Goal: Check status

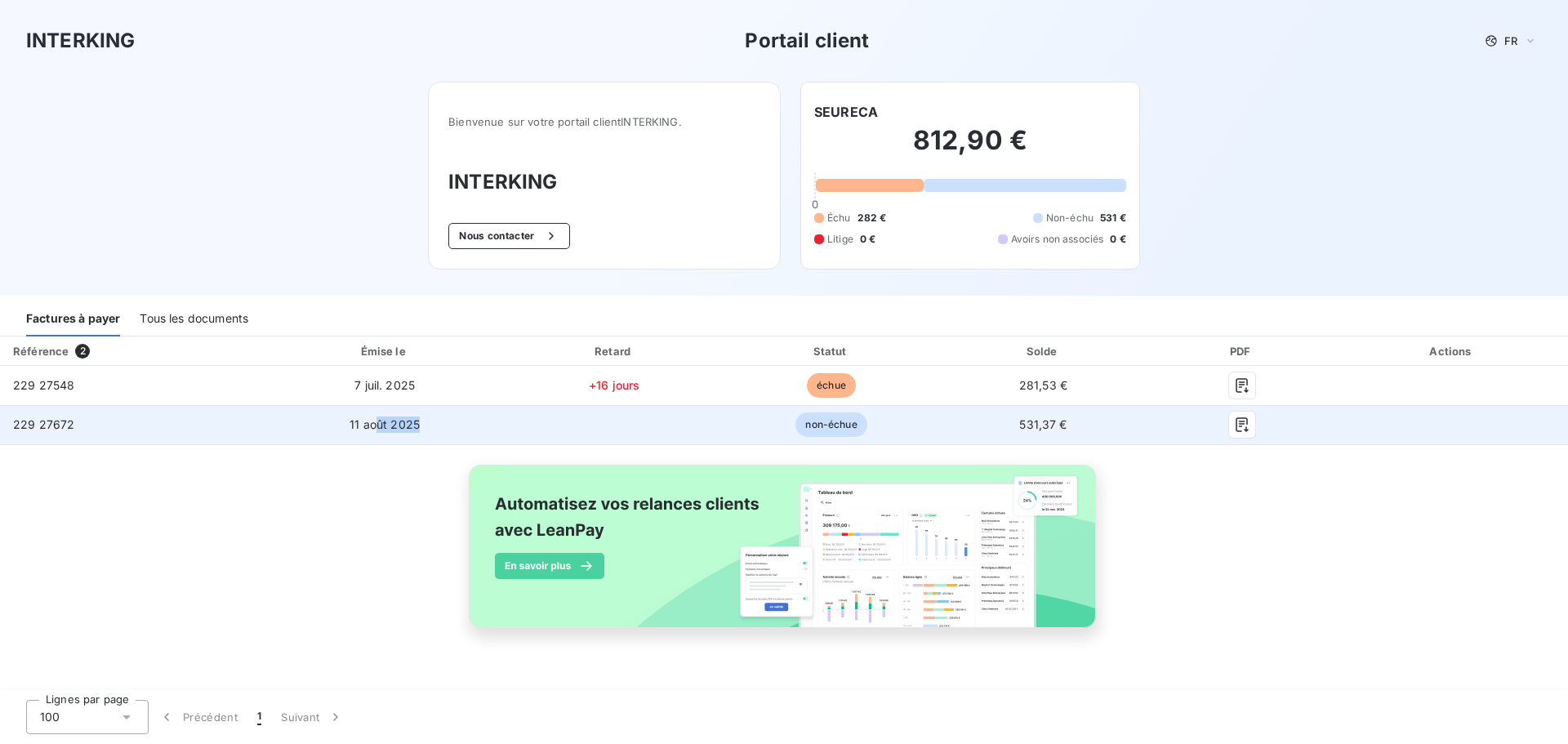
drag, startPoint x: 378, startPoint y: 427, endPoint x: 571, endPoint y: 437, distance: 193.3
click at [562, 437] on tr "229 27672 11 août 2025 non-échue 531,37 €" at bounding box center [784, 425] width 1568 height 39
click at [1247, 428] on icon "button" at bounding box center [1241, 424] width 16 height 16
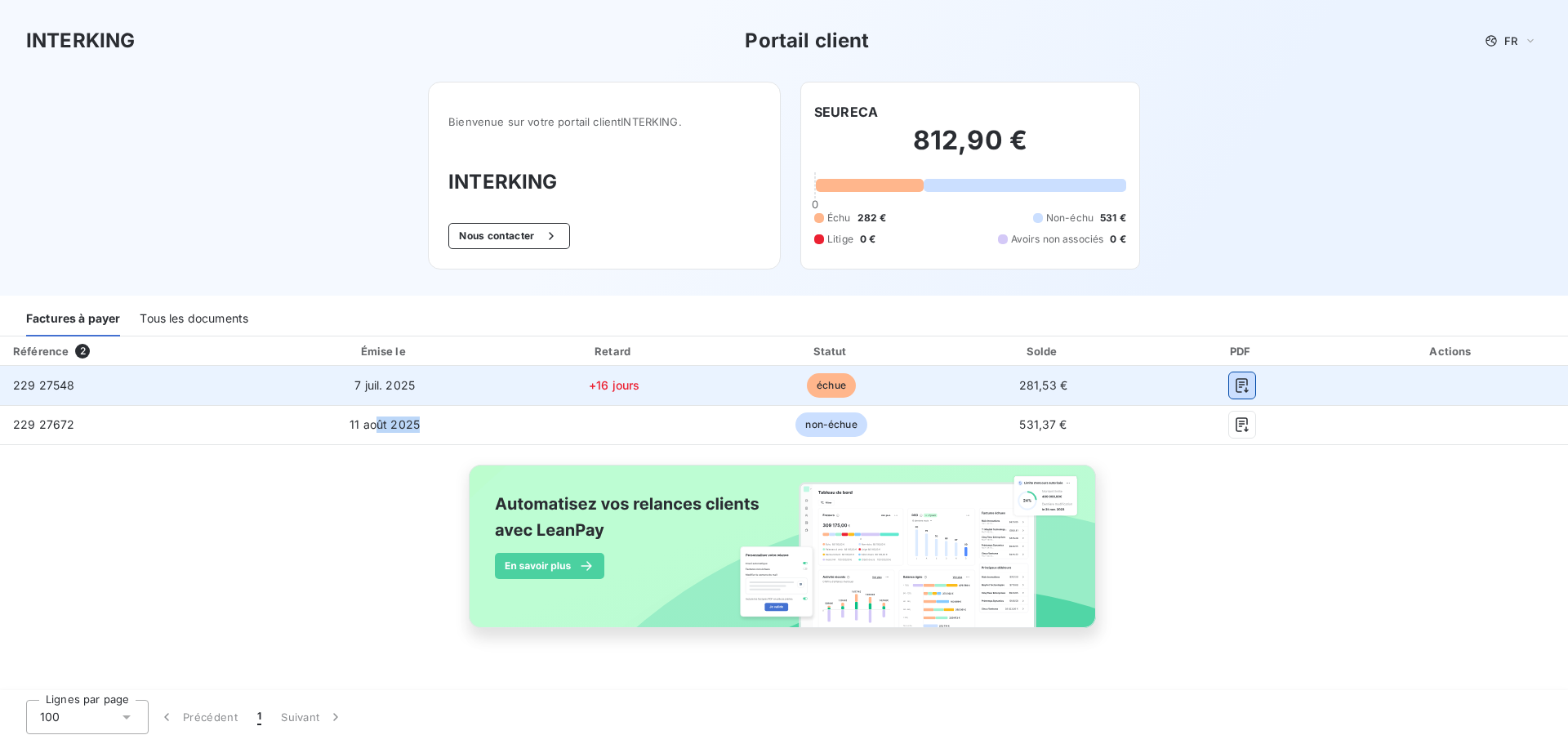
drag, startPoint x: 1234, startPoint y: 385, endPoint x: 1205, endPoint y: 385, distance: 29.0
click at [1235, 385] on icon "button" at bounding box center [1241, 385] width 16 height 16
